Goal: Use online tool/utility: Utilize a website feature to perform a specific function

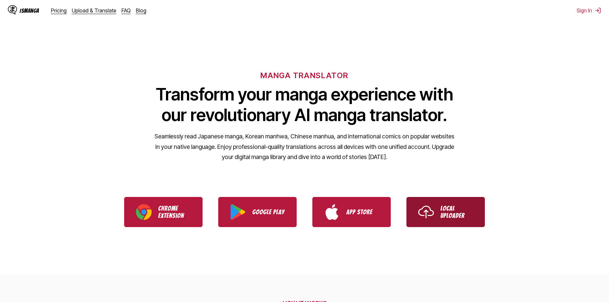
click at [437, 208] on link "Local Uploader" at bounding box center [446, 212] width 78 height 30
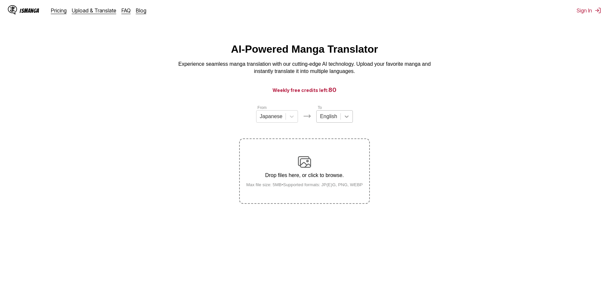
click at [344, 122] on div at bounding box center [347, 116] width 12 height 12
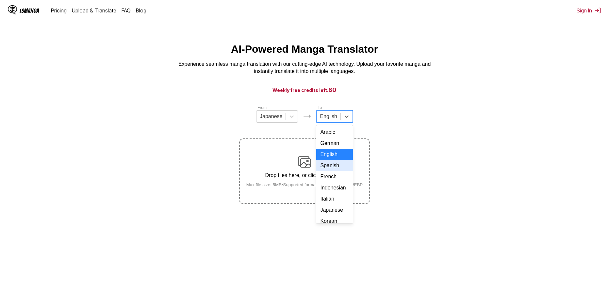
click at [329, 167] on div "Spanish" at bounding box center [334, 165] width 36 height 11
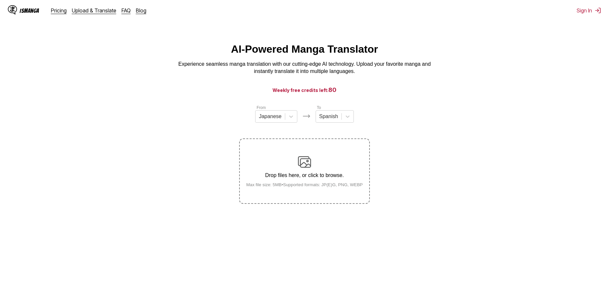
click at [306, 159] on img at bounding box center [304, 161] width 13 height 13
click at [0, 0] on input "Drop files here, or click to browse. Max file size: 5MB • Supported formats: JP…" at bounding box center [0, 0] width 0 height 0
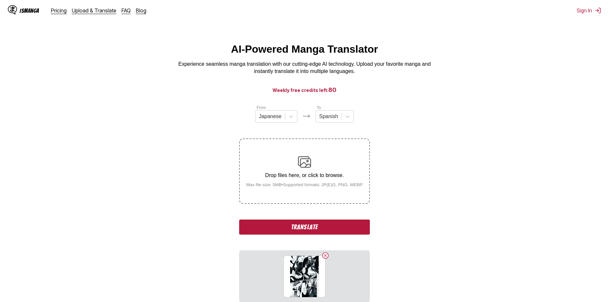
click at [315, 226] on button "Translate" at bounding box center [304, 226] width 131 height 15
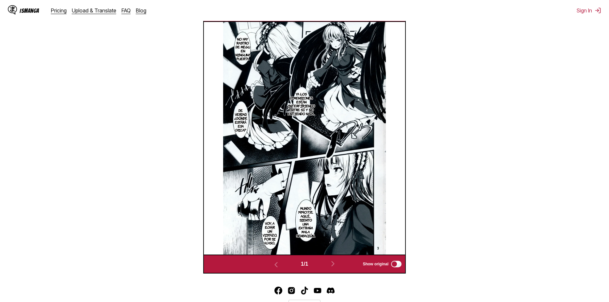
scroll to position [184, 0]
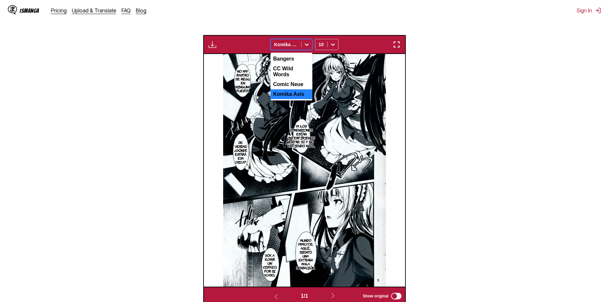
click at [304, 43] on icon at bounding box center [307, 44] width 7 height 7
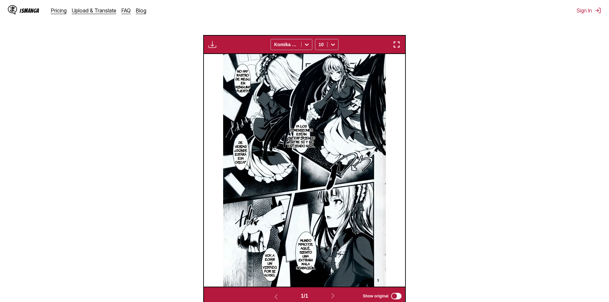
click at [123, 65] on section "From Japanese To Spanish Drop files here, or click to browse. Max file size: 5M…" at bounding box center [304, 112] width 599 height 385
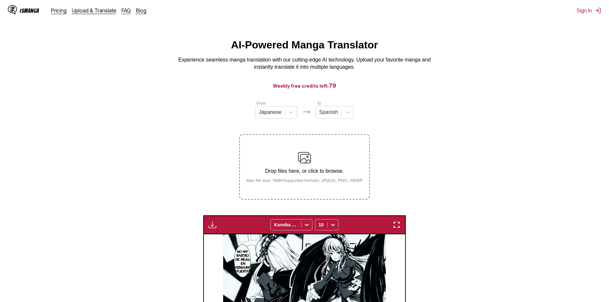
scroll to position [0, 0]
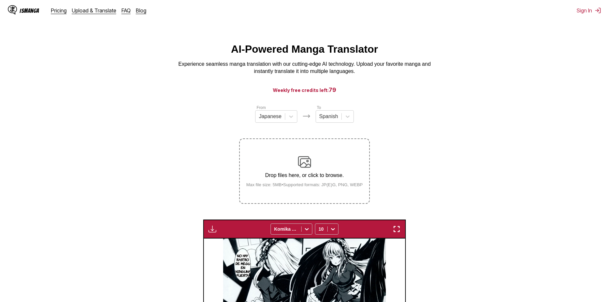
click at [307, 164] on img at bounding box center [304, 161] width 13 height 13
click at [0, 0] on input "Drop files here, or click to browse. Max file size: 5MB • Supported formats: JP…" at bounding box center [0, 0] width 0 height 0
click at [325, 151] on label "Drop files here, or click to browse. Max file size: 5MB • Supported formats: JP…" at bounding box center [304, 171] width 129 height 64
click at [0, 0] on input "Drop files here, or click to browse. Max file size: 5MB • Supported formats: JP…" at bounding box center [0, 0] width 0 height 0
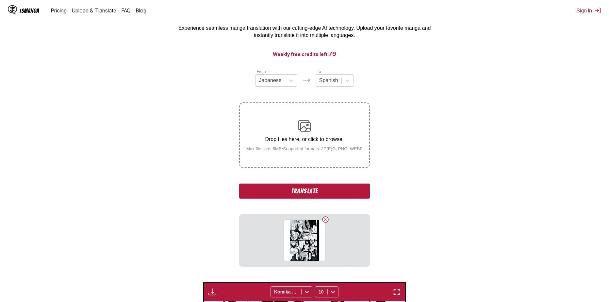
scroll to position [98, 0]
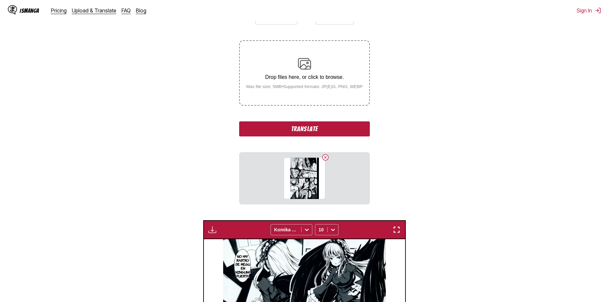
click at [311, 132] on button "Translate" at bounding box center [304, 128] width 131 height 15
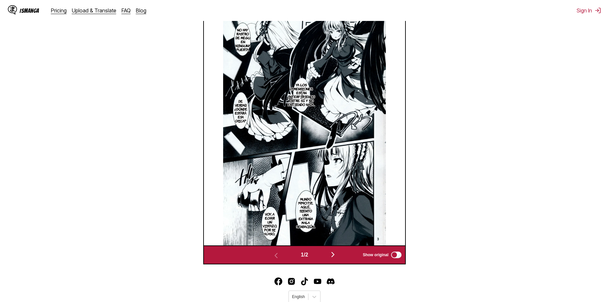
scroll to position [273, 0]
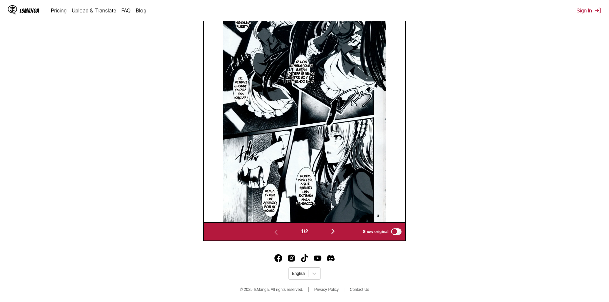
click at [337, 232] on img "button" at bounding box center [333, 231] width 8 height 8
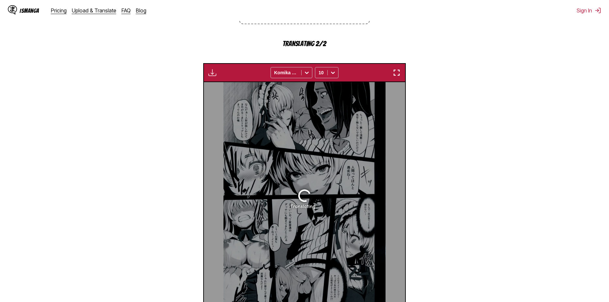
scroll to position [164, 0]
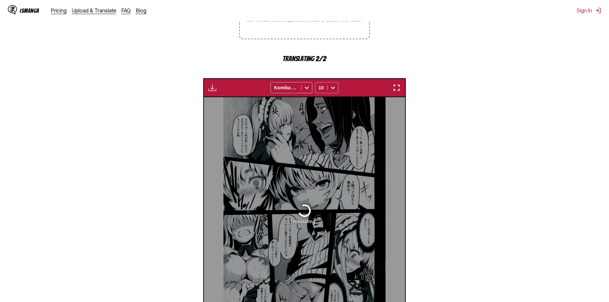
click at [332, 88] on icon at bounding box center [333, 87] width 7 height 7
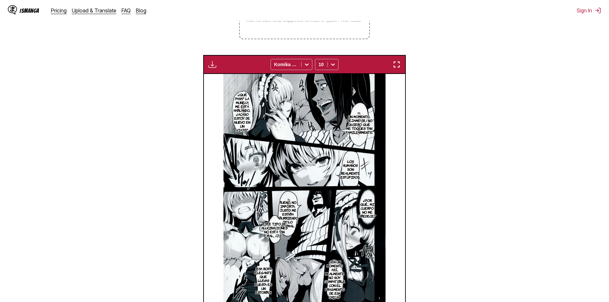
click at [436, 118] on section "From Japanese To Spanish Drop files here, or click to browse. Max file size: 5M…" at bounding box center [304, 132] width 599 height 385
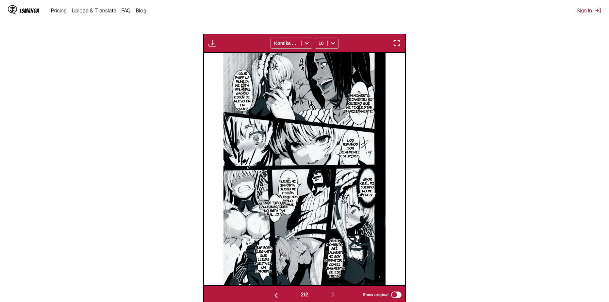
scroll to position [197, 0]
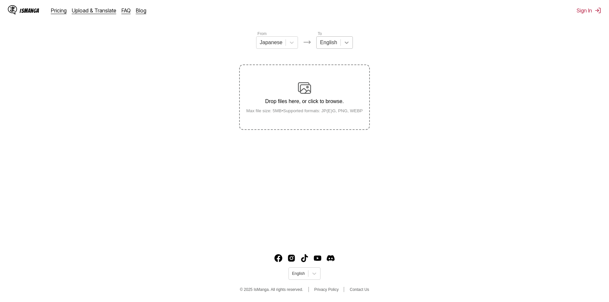
click at [347, 46] on icon at bounding box center [347, 42] width 7 height 7
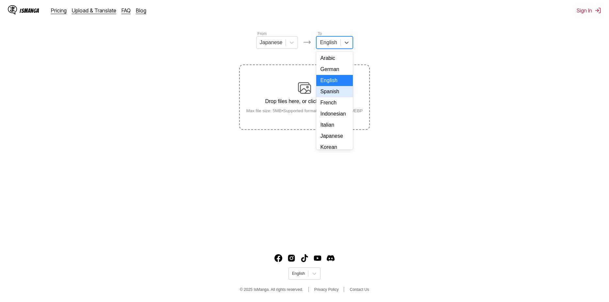
click at [335, 97] on div "Spanish" at bounding box center [334, 91] width 36 height 11
click at [298, 107] on div "Drop files here, or click to browse. Max file size: 5MB • Supported formats: JP…" at bounding box center [304, 97] width 127 height 32
click at [0, 0] on input "Drop files here, or click to browse. Max file size: 5MB • Supported formats: JP…" at bounding box center [0, 0] width 0 height 0
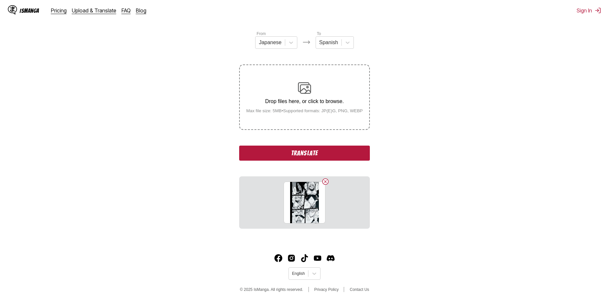
click at [309, 113] on small "Max file size: 5MB • Supported formats: JP(E)G, PNG, WEBP" at bounding box center [304, 110] width 127 height 5
click at [0, 0] on input "Drop files here, or click to browse. Max file size: 5MB • Supported formats: JP…" at bounding box center [0, 0] width 0 height 0
click at [309, 110] on small "Max file size: 5MB • Supported formats: JP(E)G, PNG, WEBP" at bounding box center [304, 110] width 127 height 5
click at [0, 0] on input "Drop files here, or click to browse. Max file size: 5MB • Supported formats: JP…" at bounding box center [0, 0] width 0 height 0
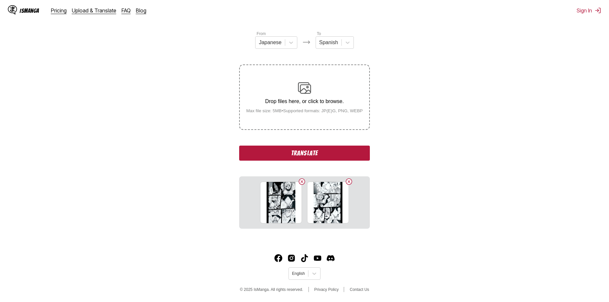
click at [318, 155] on button "Translate" at bounding box center [304, 152] width 131 height 15
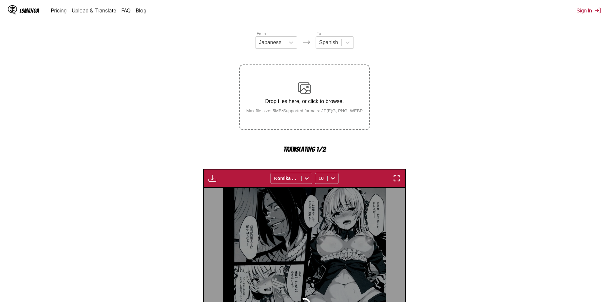
scroll to position [193, 0]
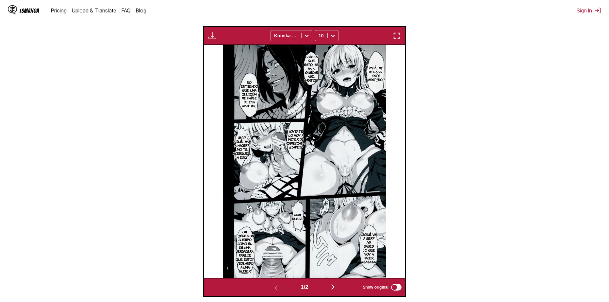
click at [332, 291] on img "button" at bounding box center [333, 287] width 8 height 8
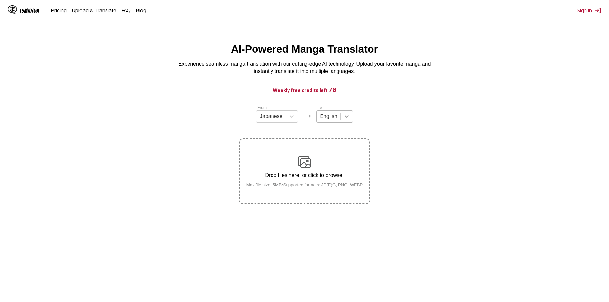
click at [342, 119] on div at bounding box center [347, 116] width 12 height 12
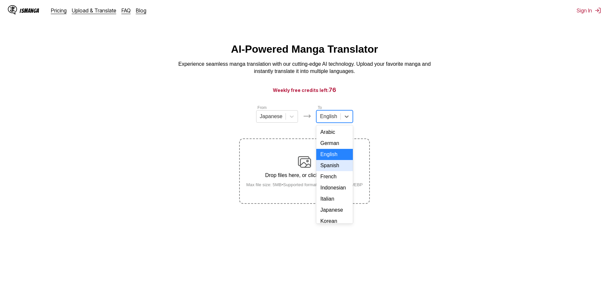
click at [335, 171] on div "Spanish" at bounding box center [334, 165] width 36 height 11
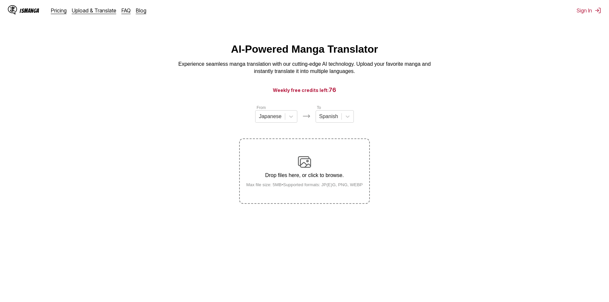
click at [307, 168] on img at bounding box center [304, 161] width 13 height 13
click at [0, 0] on input "Drop files here, or click to browse. Max file size: 5MB • Supported formats: JP…" at bounding box center [0, 0] width 0 height 0
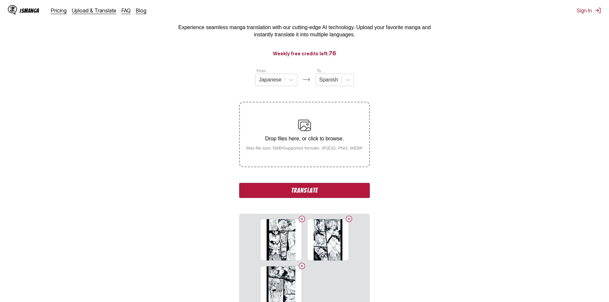
scroll to position [109, 0]
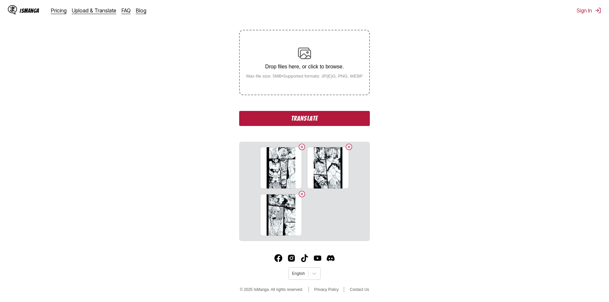
click at [298, 120] on button "Translate" at bounding box center [304, 118] width 131 height 15
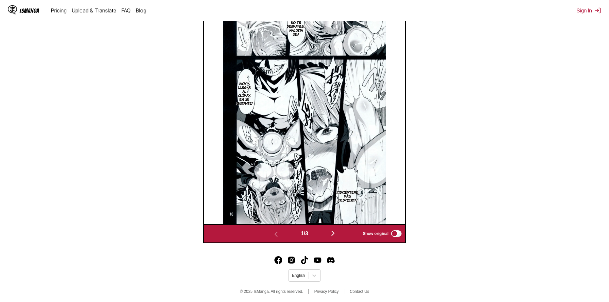
scroll to position [273, 0]
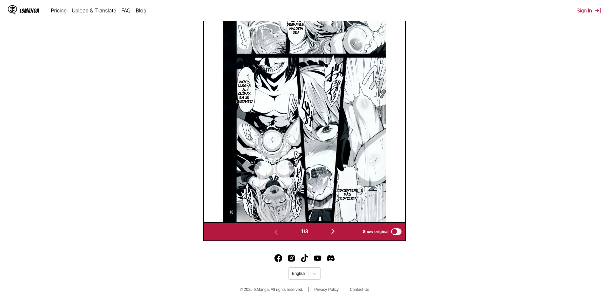
click at [333, 232] on img "button" at bounding box center [333, 231] width 8 height 8
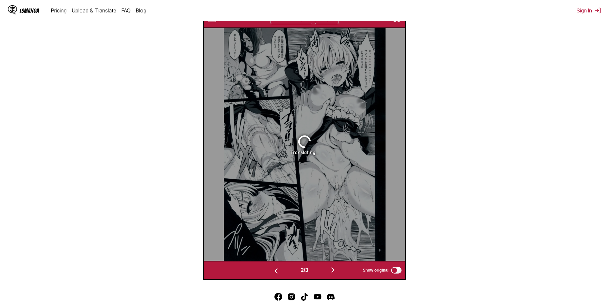
scroll to position [197, 0]
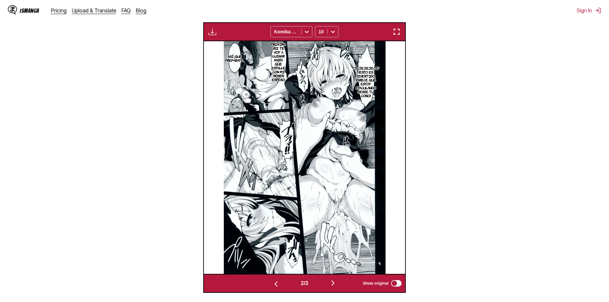
click at [335, 285] on img "button" at bounding box center [333, 283] width 8 height 8
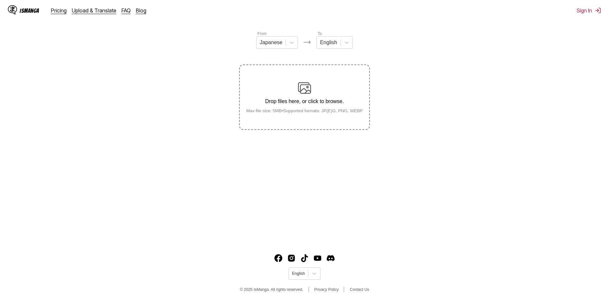
click at [311, 91] on div "Drop files here, or click to browse. Max file size: 5MB • Supported formats: JP…" at bounding box center [304, 97] width 127 height 32
click at [0, 0] on input "Drop files here, or click to browse. Max file size: 5MB • Supported formats: JP…" at bounding box center [0, 0] width 0 height 0
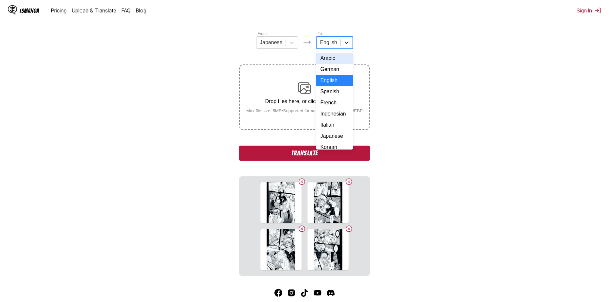
click at [344, 41] on div at bounding box center [347, 43] width 12 height 12
click at [334, 96] on div "Spanish" at bounding box center [334, 91] width 36 height 11
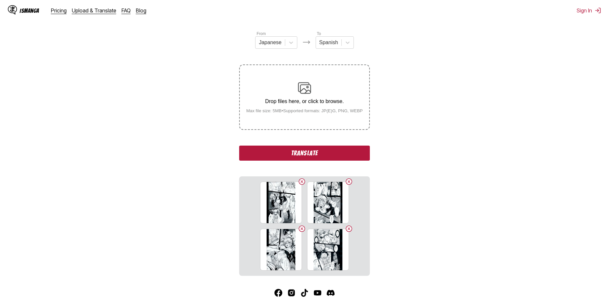
click at [305, 157] on button "Translate" at bounding box center [304, 152] width 131 height 15
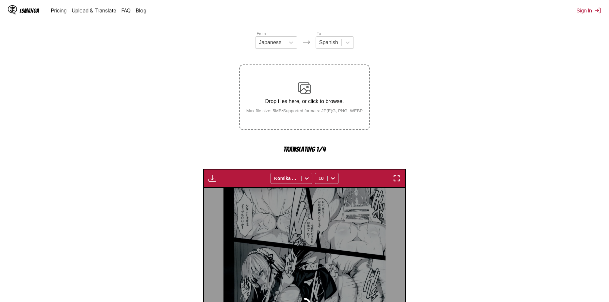
scroll to position [193, 0]
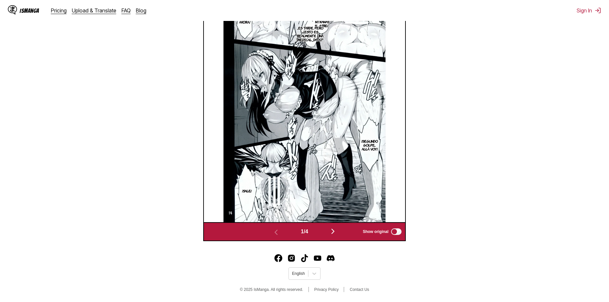
click at [333, 233] on img "button" at bounding box center [333, 231] width 8 height 8
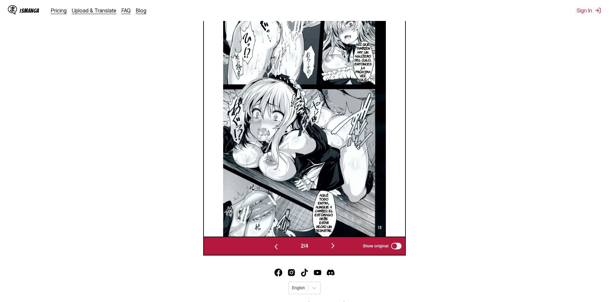
scroll to position [239, 0]
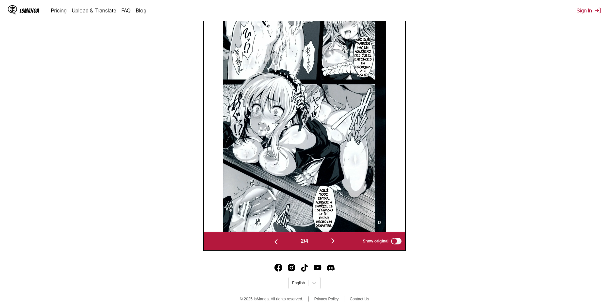
click at [335, 243] on img "button" at bounding box center [333, 241] width 8 height 8
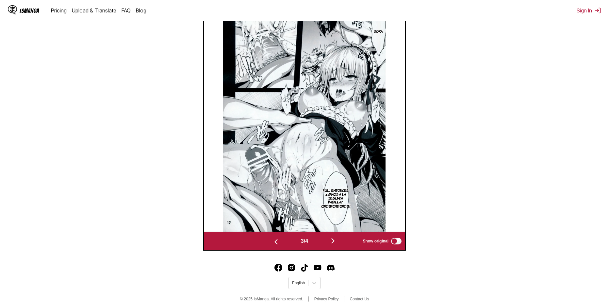
click at [334, 243] on img "button" at bounding box center [333, 241] width 8 height 8
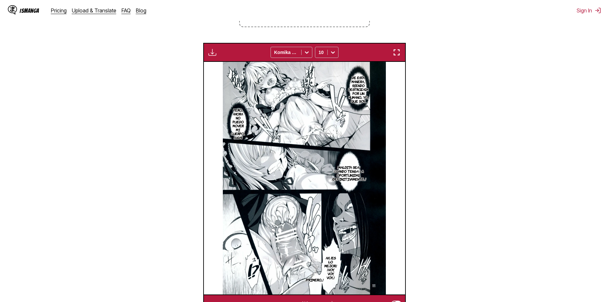
scroll to position [109, 0]
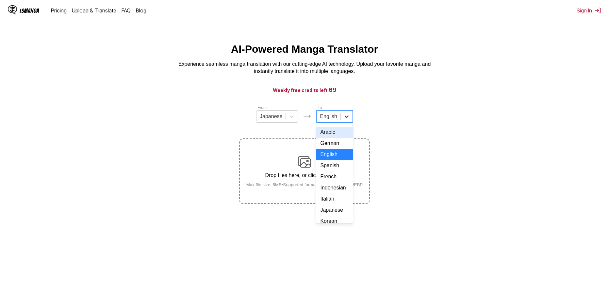
click at [345, 118] on icon at bounding box center [347, 116] width 4 height 2
click at [332, 171] on div "Spanish" at bounding box center [334, 165] width 36 height 11
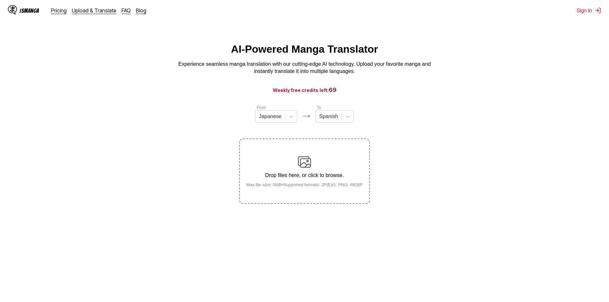
click at [307, 163] on img at bounding box center [304, 161] width 13 height 13
click at [0, 0] on input "Drop files here, or click to browse. Max file size: 5MB • Supported formats: JP…" at bounding box center [0, 0] width 0 height 0
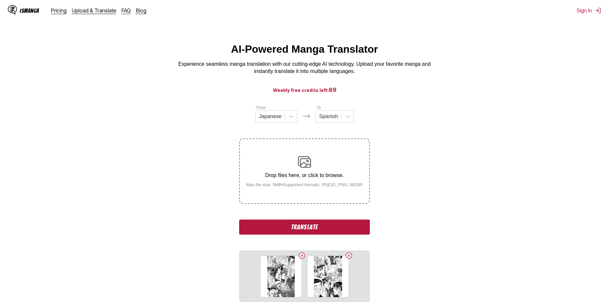
click at [318, 230] on button "Translate" at bounding box center [304, 226] width 131 height 15
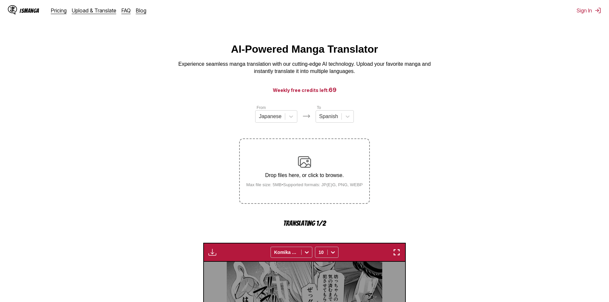
scroll to position [193, 0]
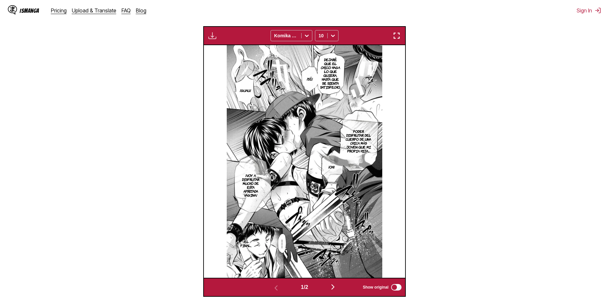
click at [333, 290] on img "button" at bounding box center [333, 287] width 8 height 8
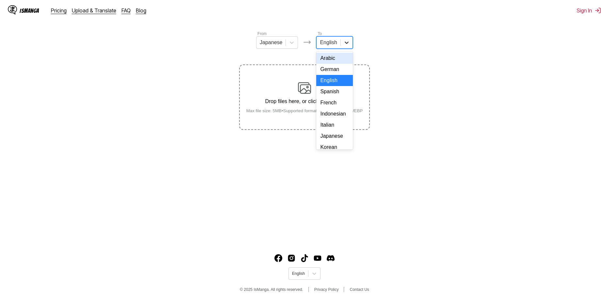
click at [344, 42] on icon at bounding box center [347, 42] width 7 height 7
click at [334, 97] on div "Spanish" at bounding box center [334, 91] width 36 height 11
click at [292, 90] on div "Drop files here, or click to browse. Max file size: 5MB • Supported formats: JP…" at bounding box center [304, 97] width 127 height 32
click at [0, 0] on input "Drop files here, or click to browse. Max file size: 5MB • Supported formats: JP…" at bounding box center [0, 0] width 0 height 0
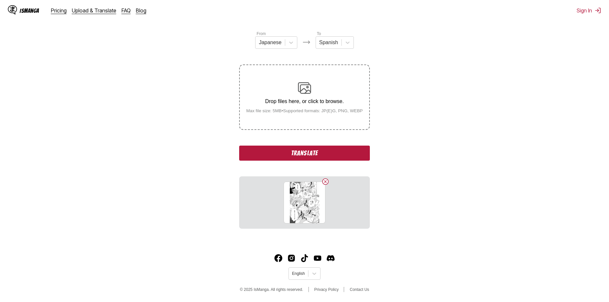
click at [285, 147] on button "Translate" at bounding box center [304, 152] width 131 height 15
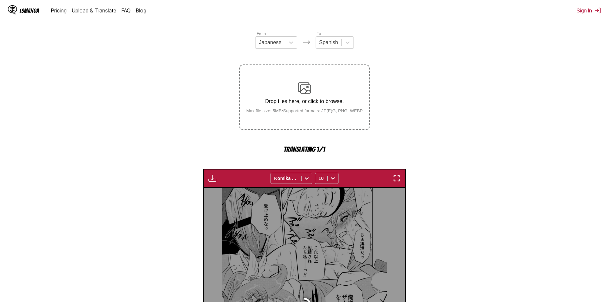
scroll to position [193, 0]
